Goal: Task Accomplishment & Management: Use online tool/utility

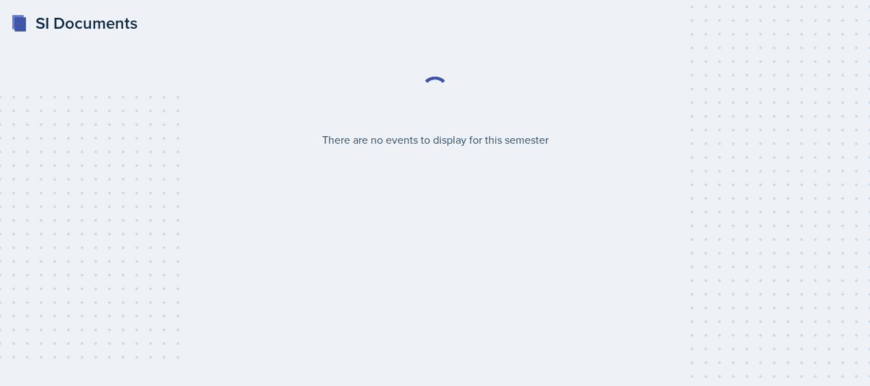
select select "2bed604d-1099-4043-b1bc-2365e8740244"
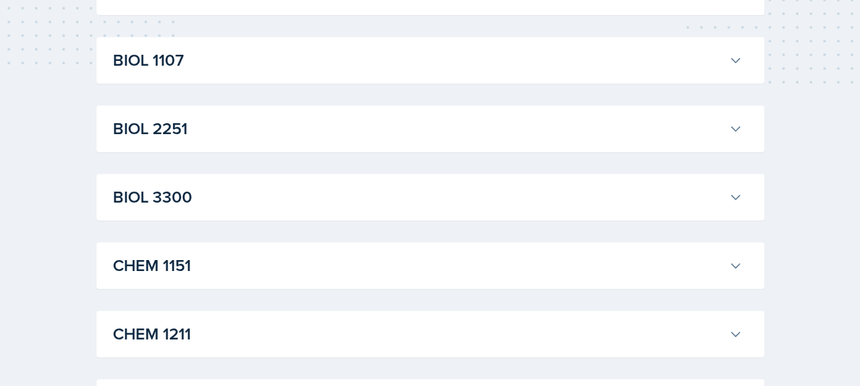
scroll to position [274, 0]
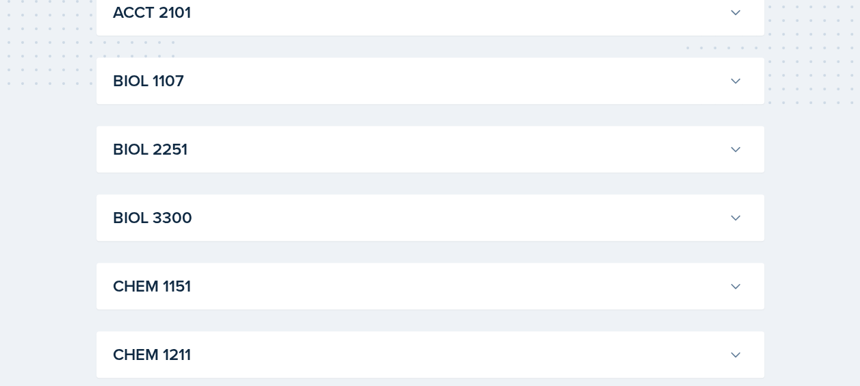
click at [736, 81] on icon at bounding box center [736, 81] width 14 height 14
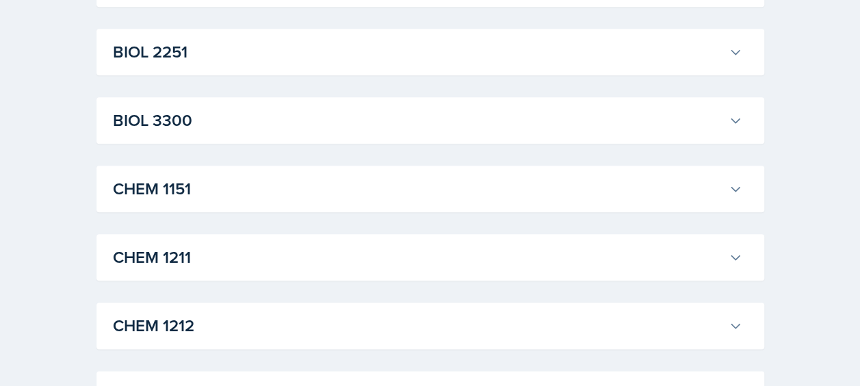
scroll to position [753, 0]
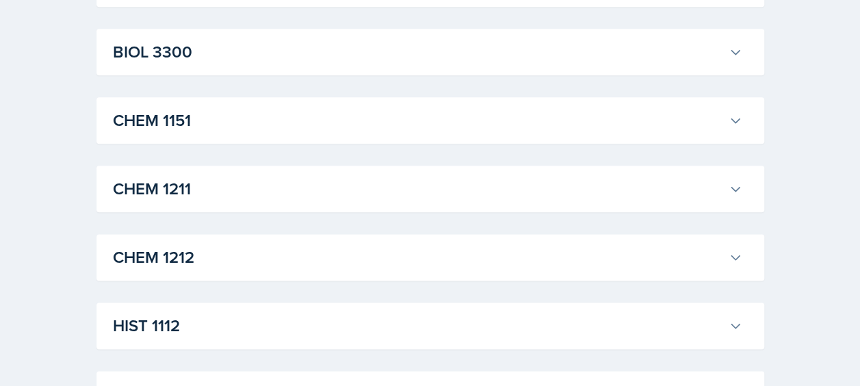
click at [699, 64] on h3 "BIOL 3300" at bounding box center [418, 52] width 610 height 25
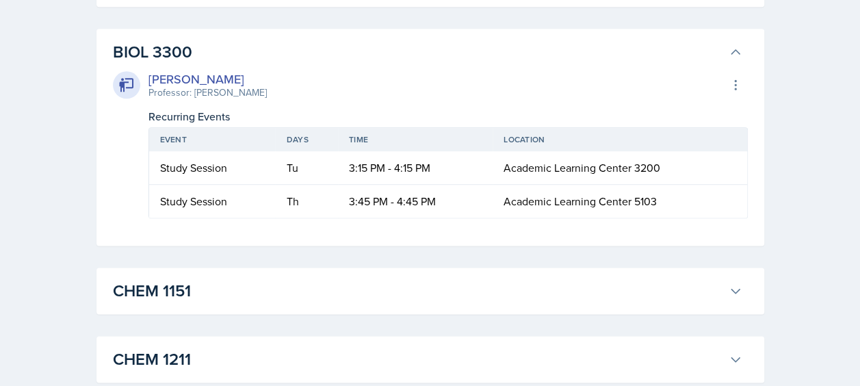
click at [699, 64] on h3 "BIOL 3300" at bounding box center [418, 52] width 610 height 25
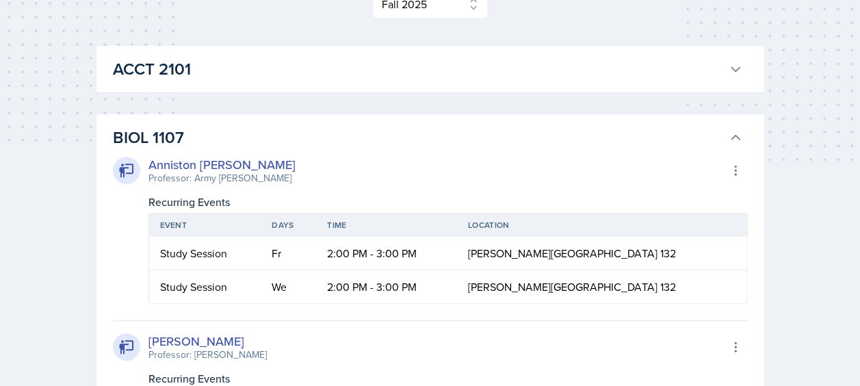
scroll to position [274, 0]
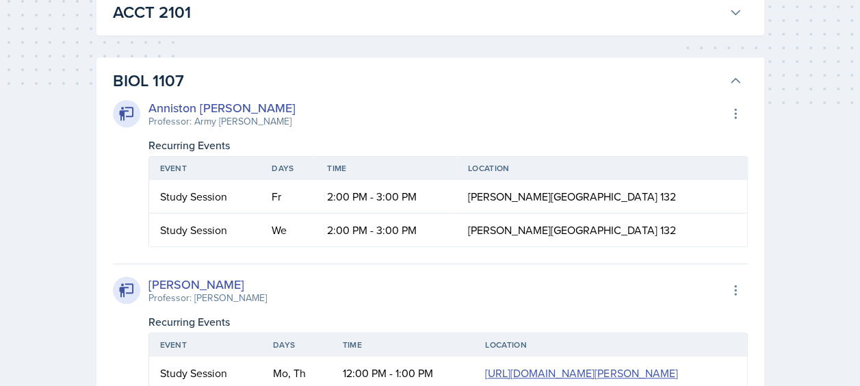
click at [717, 69] on h3 "BIOL 1107" at bounding box center [418, 80] width 610 height 25
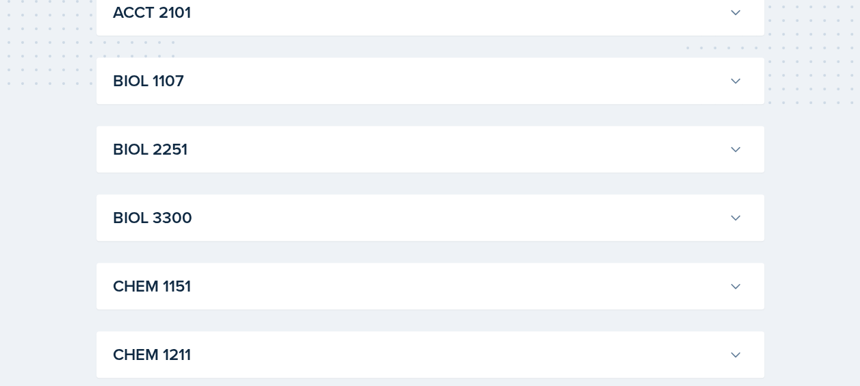
click at [658, 18] on h3 "ACCT 2101" at bounding box center [418, 12] width 610 height 25
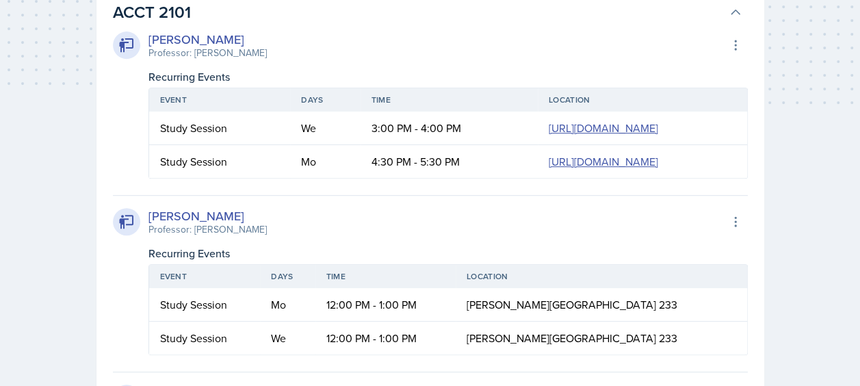
click at [658, 18] on h3 "ACCT 2101" at bounding box center [418, 12] width 610 height 25
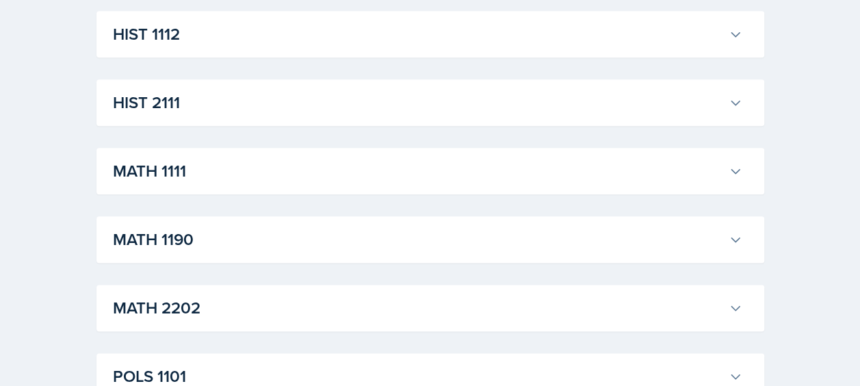
scroll to position [753, 0]
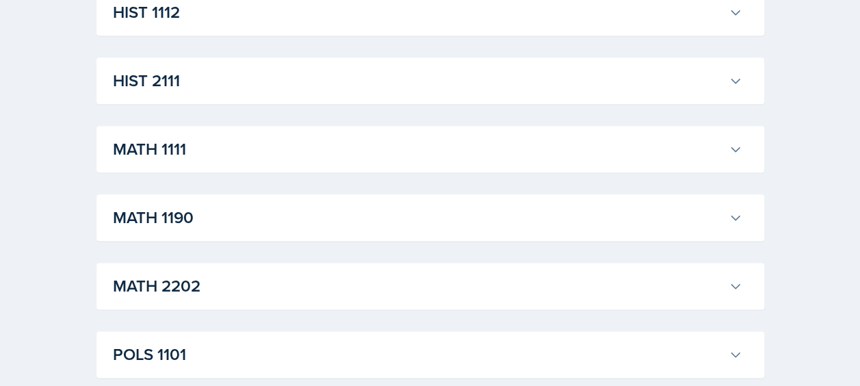
click at [614, 149] on h3 "MATH 1111" at bounding box center [418, 149] width 610 height 25
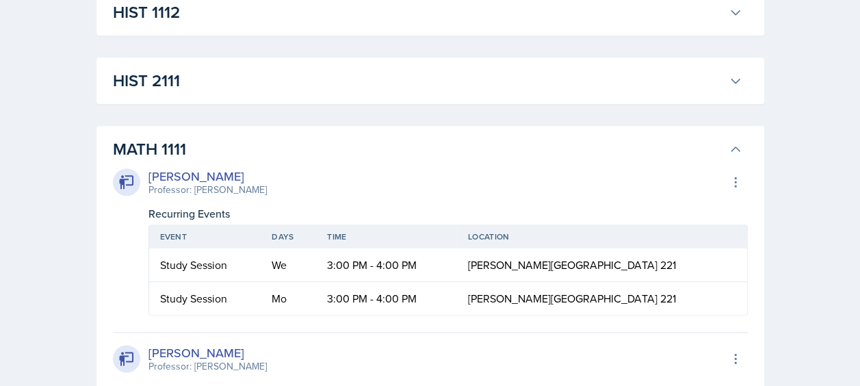
click at [616, 141] on h3 "MATH 1111" at bounding box center [418, 149] width 610 height 25
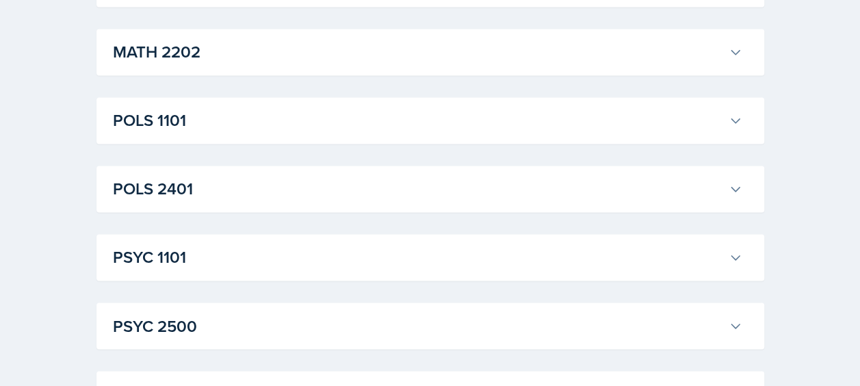
scroll to position [1026, 0]
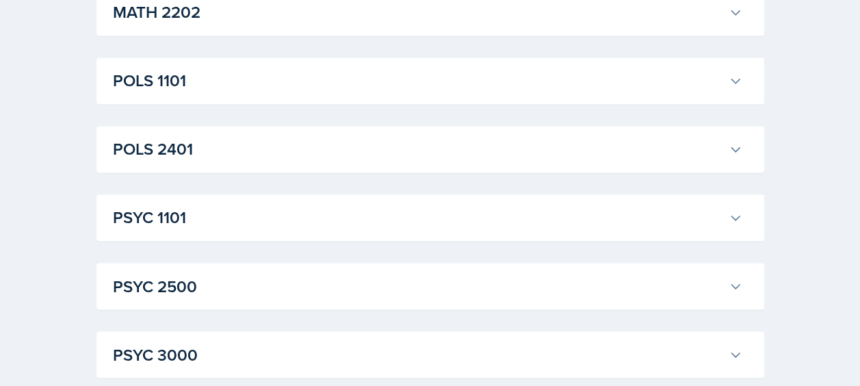
click at [606, 77] on h3 "POLS 1101" at bounding box center [418, 80] width 610 height 25
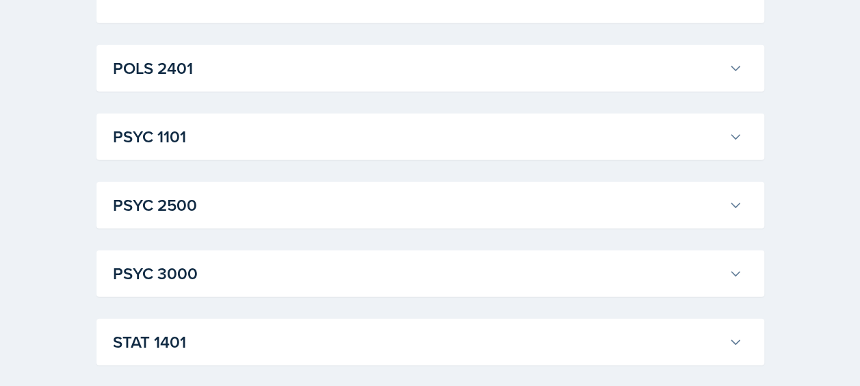
scroll to position [1779, 0]
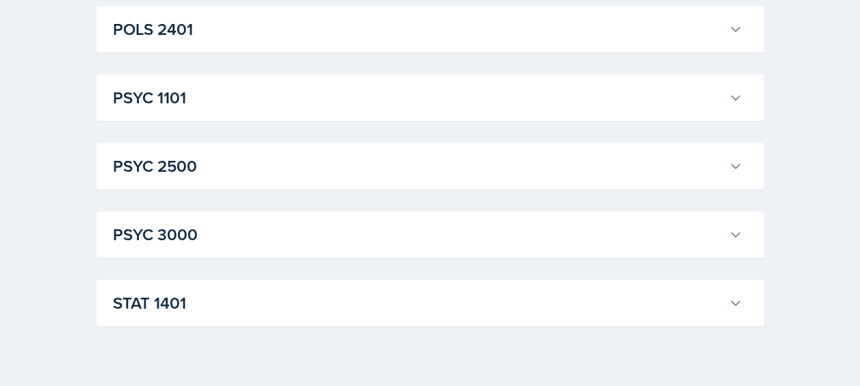
click at [507, 113] on button "PSYC 1101" at bounding box center [427, 98] width 635 height 30
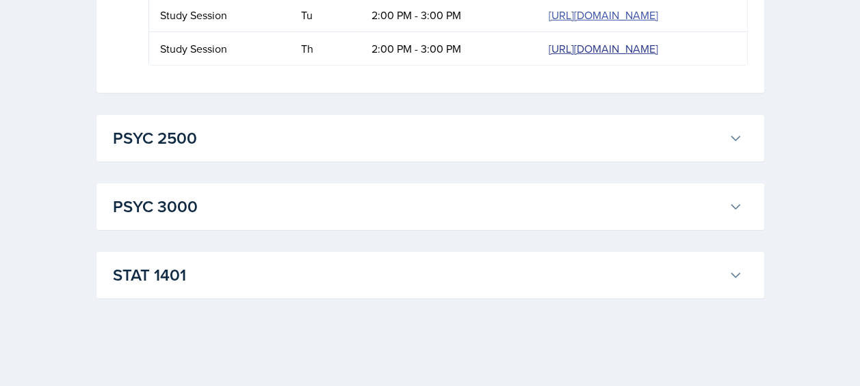
scroll to position [2318, 0]
click at [339, 141] on h3 "PSYC 2500" at bounding box center [418, 138] width 610 height 25
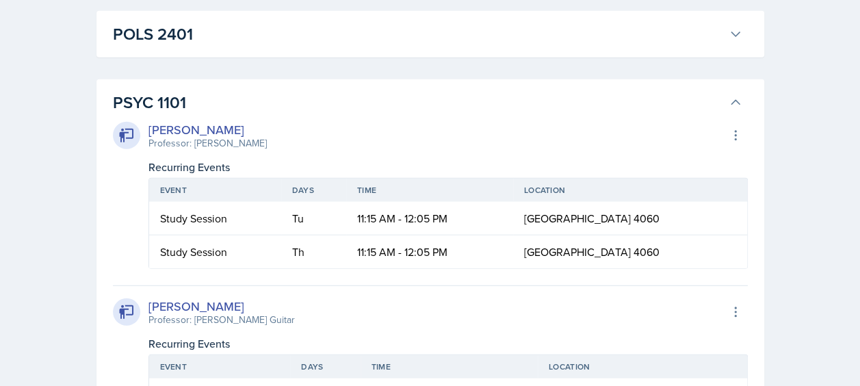
scroll to position [1770, 0]
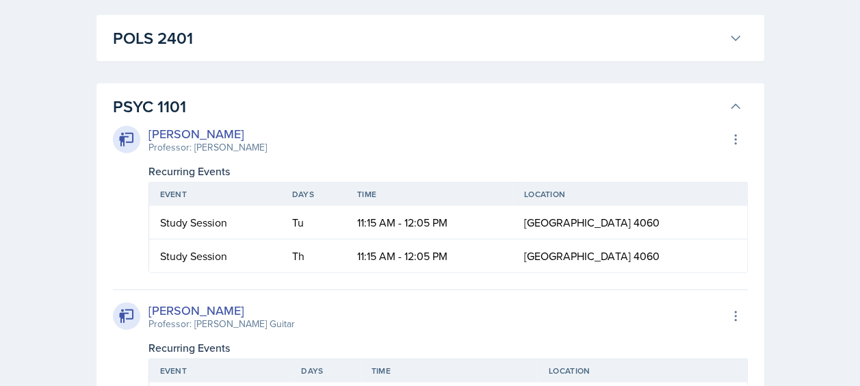
click at [333, 51] on h3 "POLS 2401" at bounding box center [418, 38] width 610 height 25
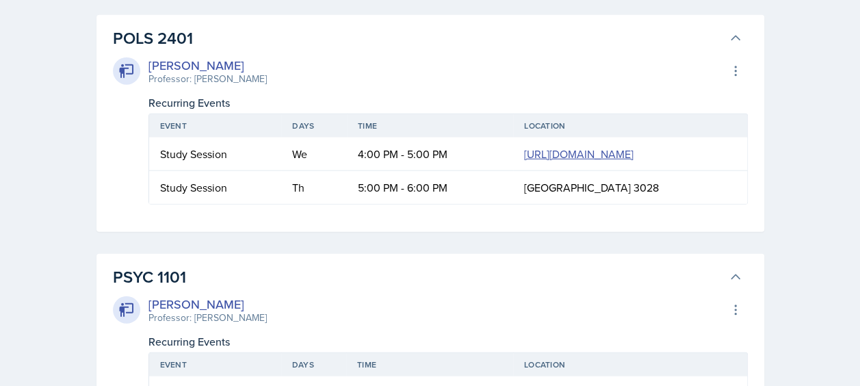
click at [333, 51] on h3 "POLS 2401" at bounding box center [418, 38] width 610 height 25
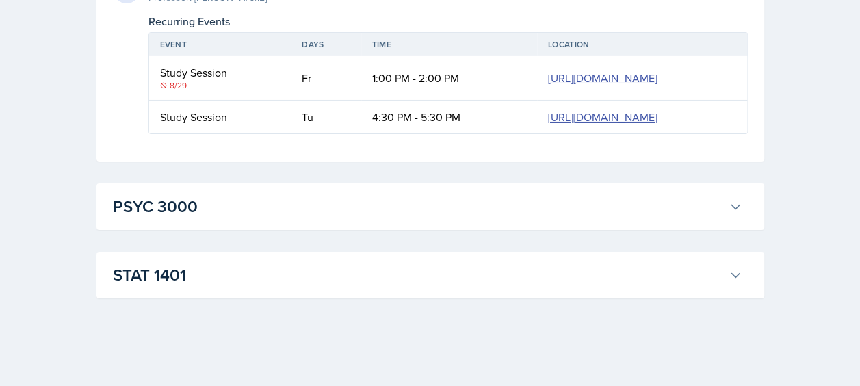
scroll to position [2596, 0]
click at [244, 264] on h3 "STAT 1401" at bounding box center [418, 275] width 610 height 25
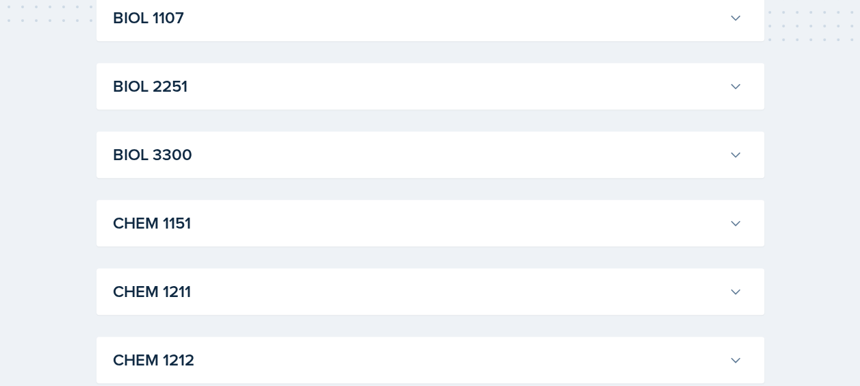
scroll to position [0, 0]
